Goal: Use online tool/utility: Utilize a website feature to perform a specific function

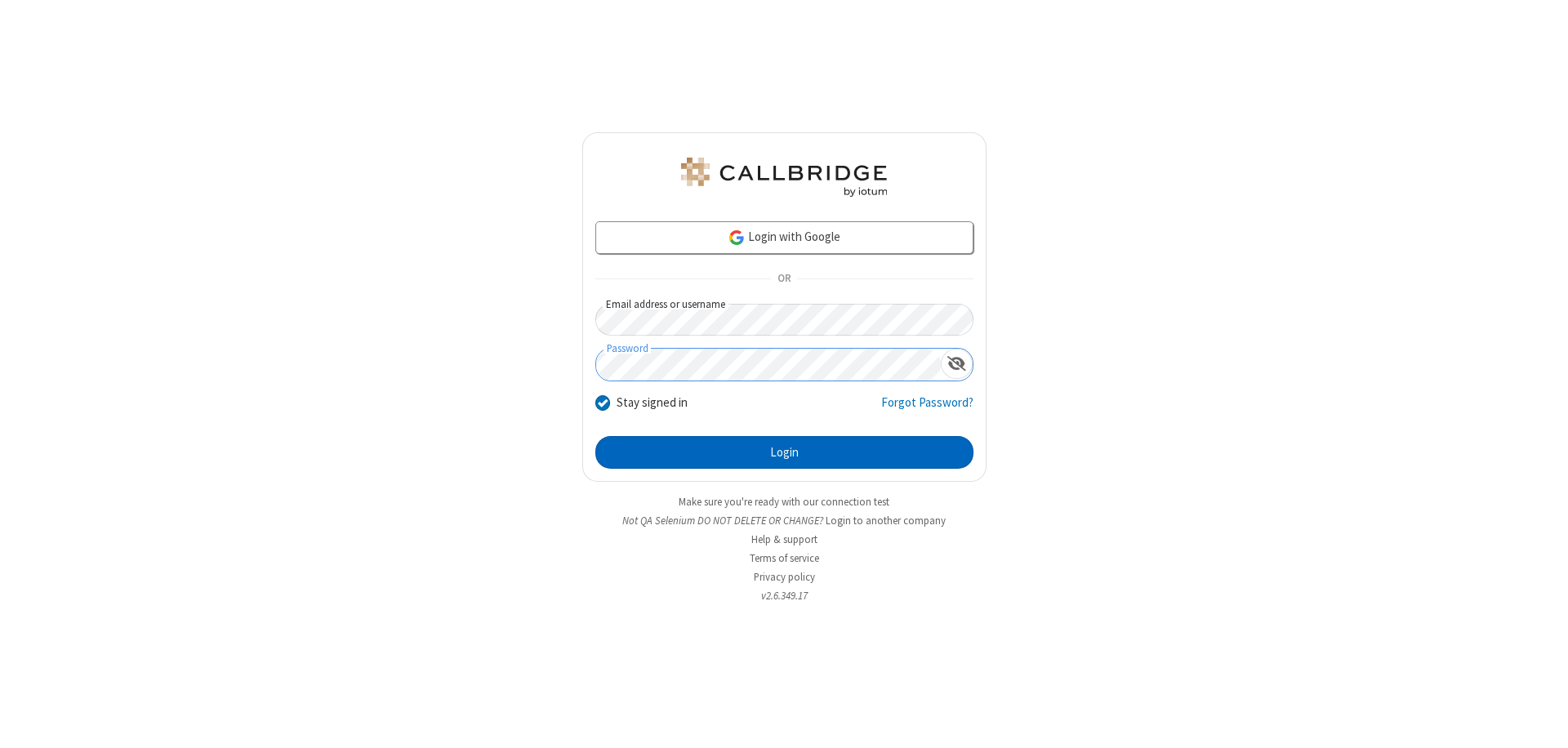
click at [784, 452] on button "Login" at bounding box center [784, 452] width 378 height 33
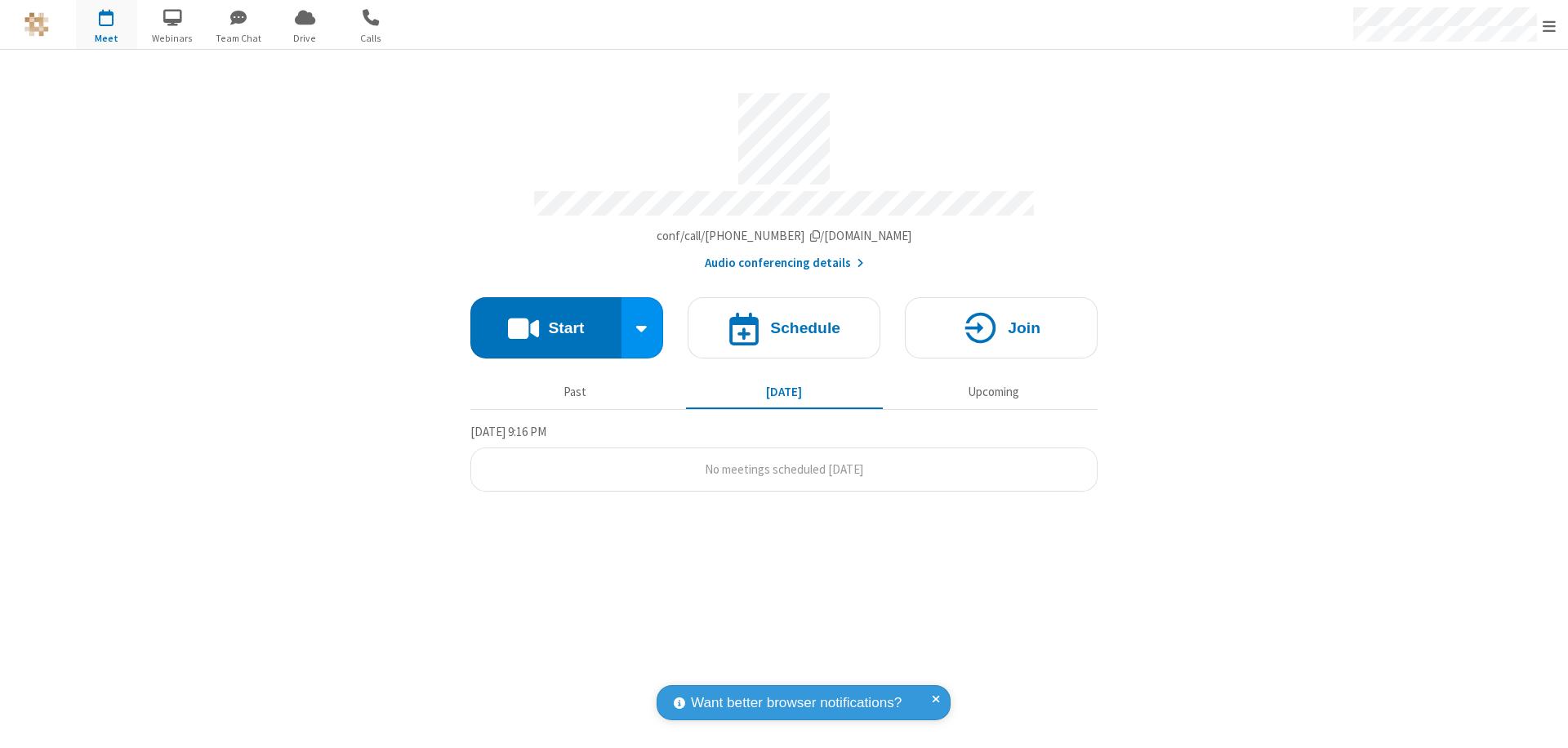
click at [545, 320] on button "Start" at bounding box center [545, 328] width 151 height 62
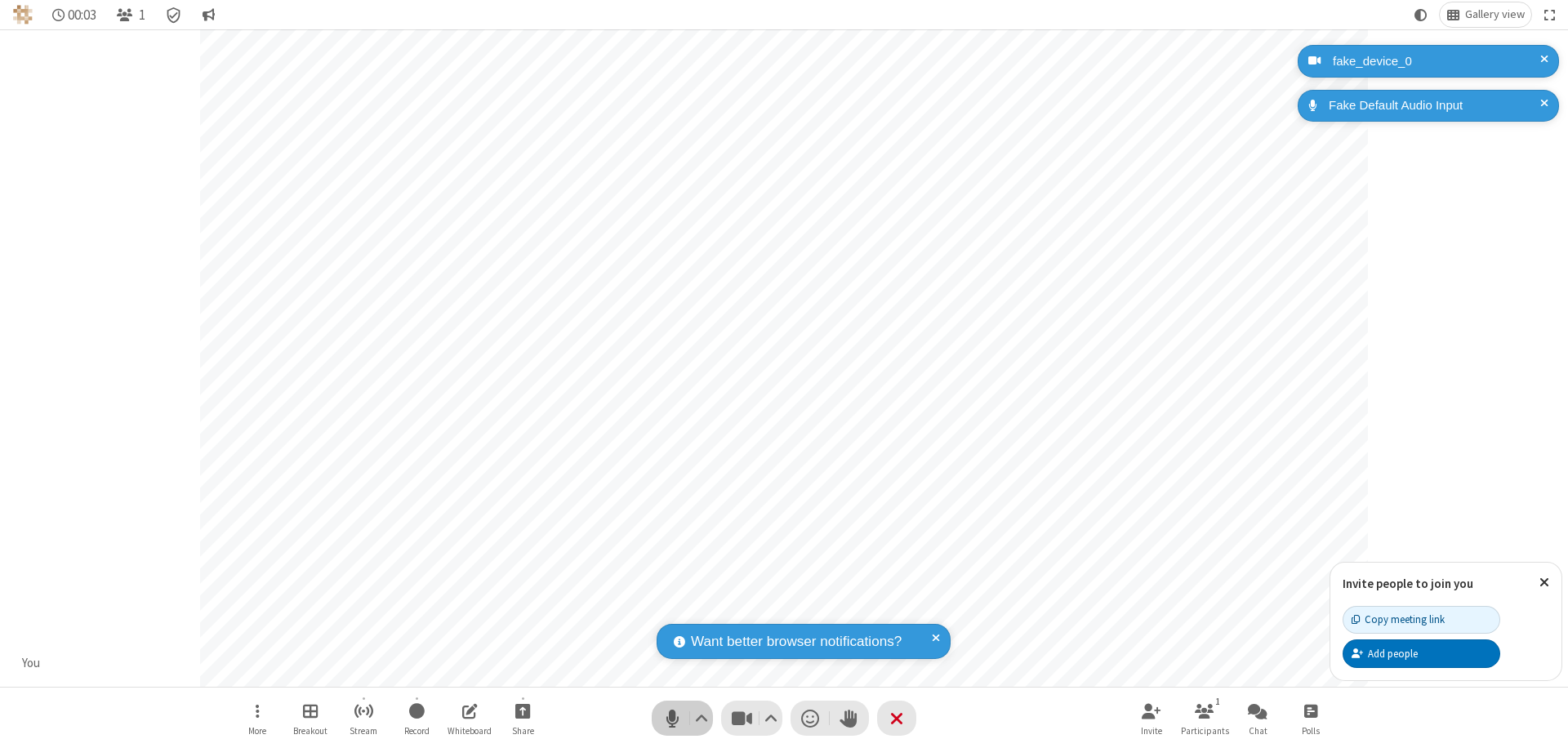
click at [672, 718] on span "Mute (⌘+Shift+A)" at bounding box center [671, 718] width 24 height 24
click at [672, 718] on span "Unmute (⌘+Shift+A)" at bounding box center [671, 718] width 24 height 24
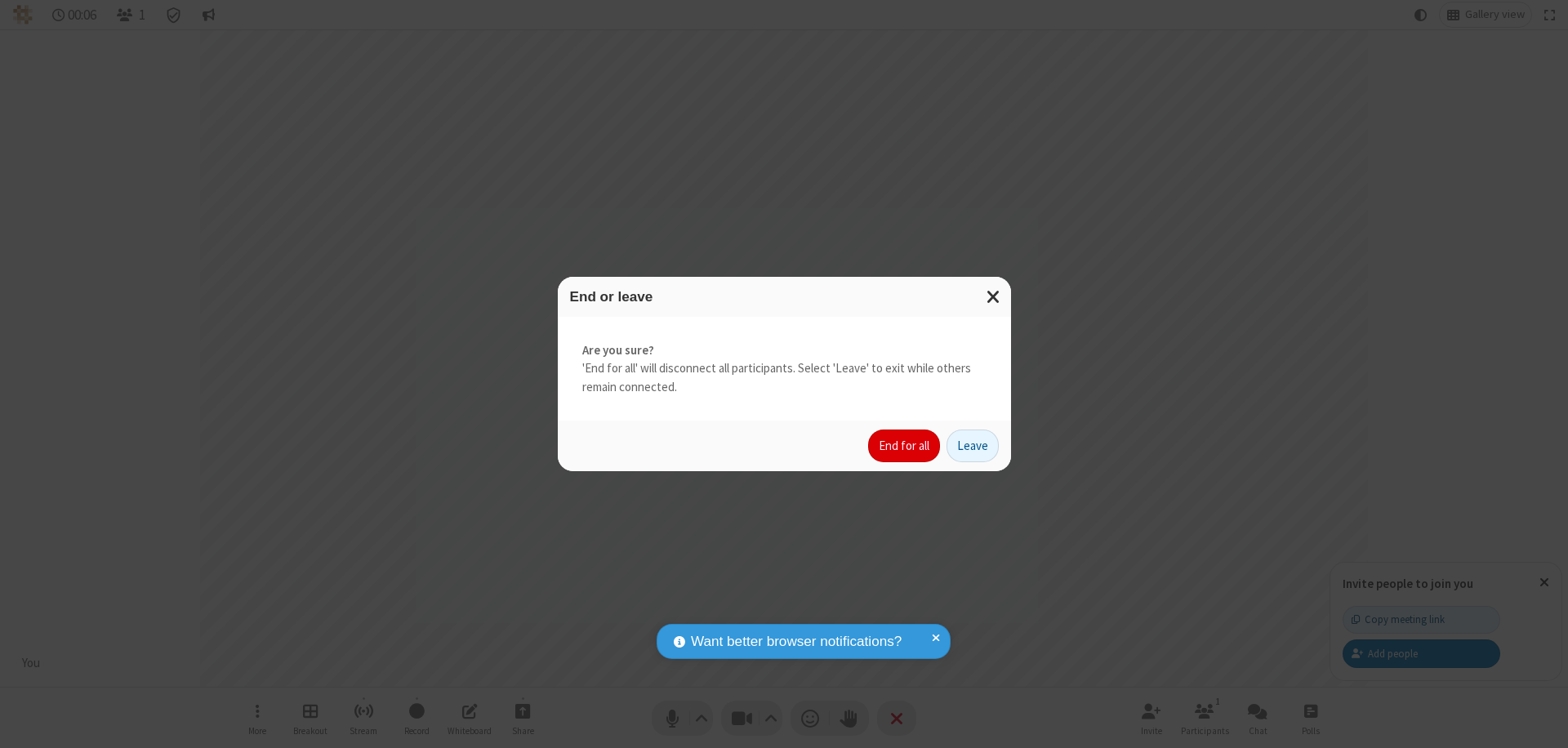
click at [905, 446] on button "End for all" at bounding box center [903, 446] width 71 height 33
